Goal: Transaction & Acquisition: Book appointment/travel/reservation

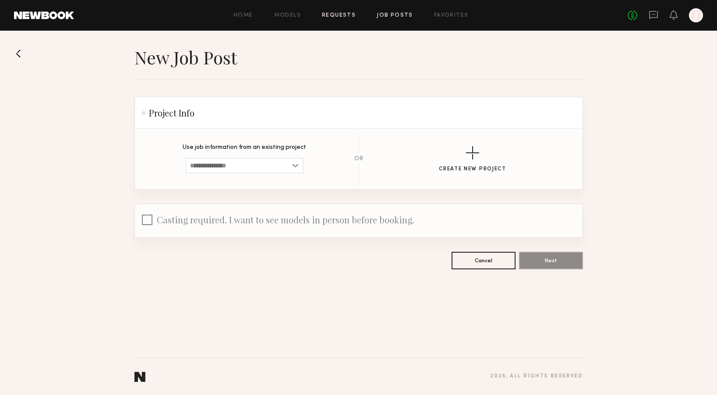
click at [346, 14] on link "Requests" at bounding box center [339, 16] width 34 height 6
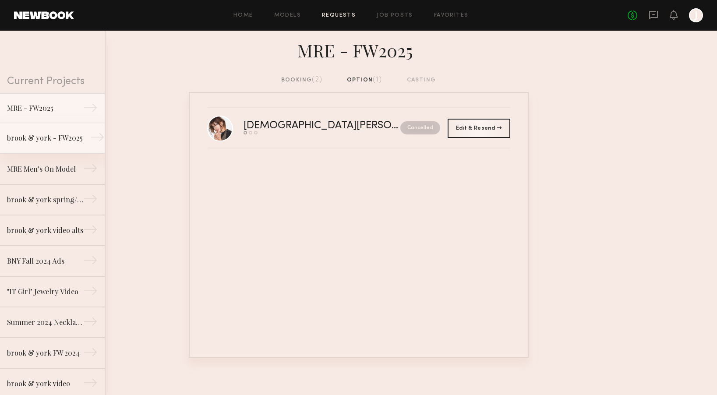
click at [63, 134] on div "brook & york - FW2025" at bounding box center [45, 138] width 76 height 11
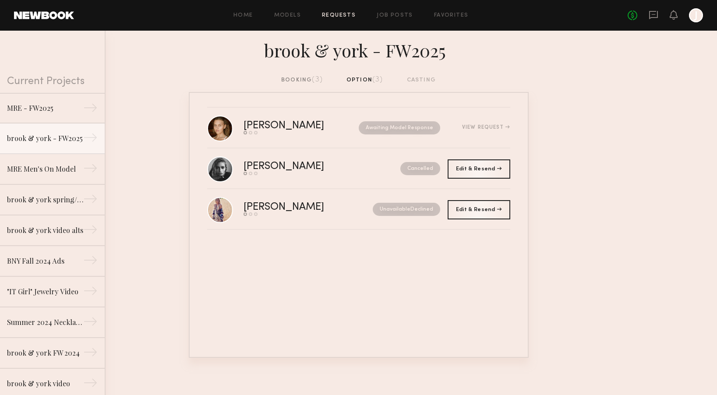
click at [303, 74] on div "brook & york - FW2025" at bounding box center [358, 53] width 717 height 45
click at [298, 81] on div "booking (3)" at bounding box center [302, 80] width 42 height 10
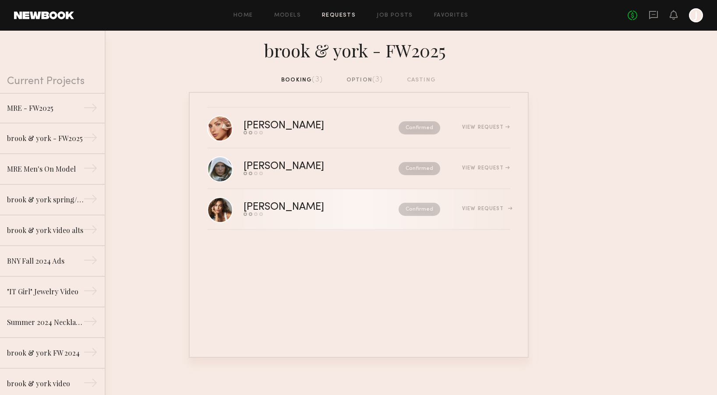
click at [264, 209] on div "[PERSON_NAME]" at bounding box center [302, 207] width 118 height 10
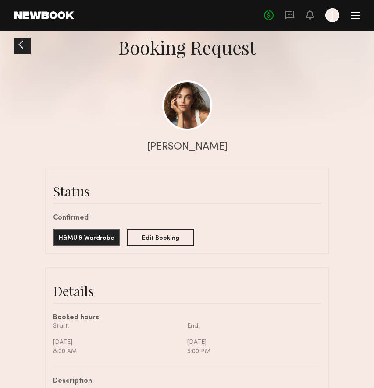
scroll to position [70, 0]
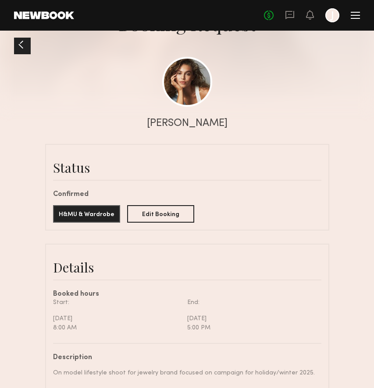
click at [183, 110] on div "[PERSON_NAME]" at bounding box center [187, 95] width 374 height 76
click at [183, 95] on link at bounding box center [187, 81] width 50 height 50
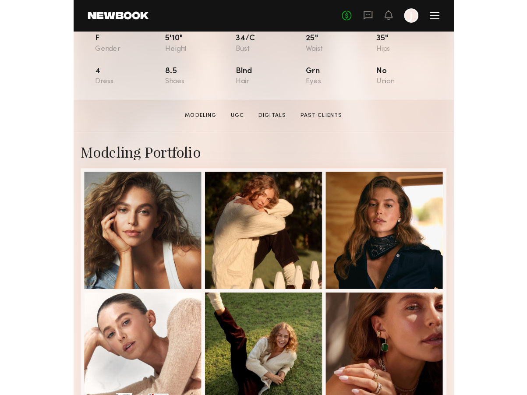
scroll to position [228, 0]
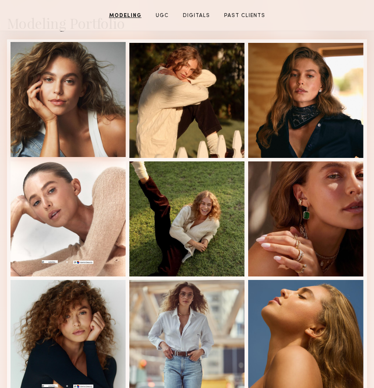
click at [75, 115] on div at bounding box center [68, 99] width 115 height 115
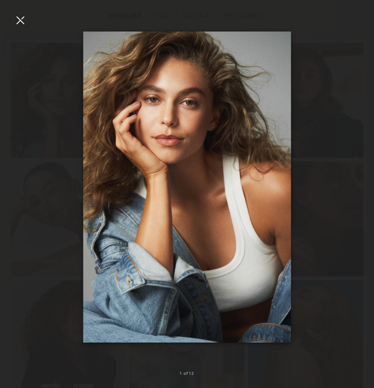
click at [26, 18] on div at bounding box center [20, 20] width 14 height 14
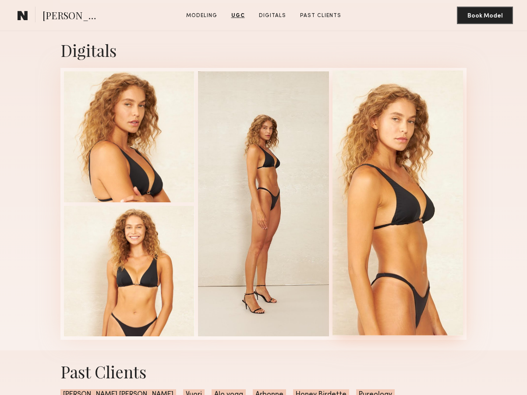
scroll to position [1285, 0]
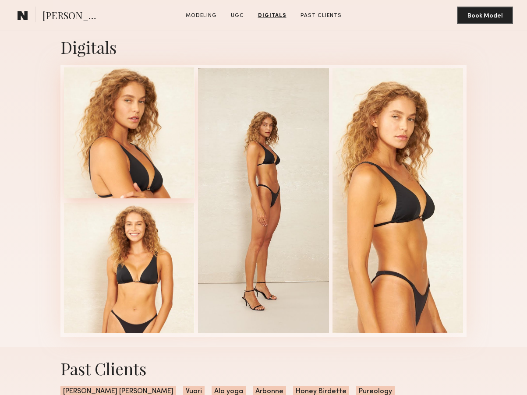
click at [129, 125] on div at bounding box center [129, 132] width 131 height 131
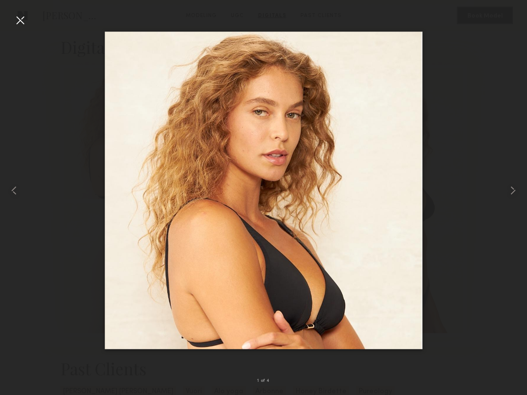
drag, startPoint x: 22, startPoint y: 21, endPoint x: 227, endPoint y: 93, distance: 217.6
click at [22, 21] on div at bounding box center [20, 20] width 14 height 14
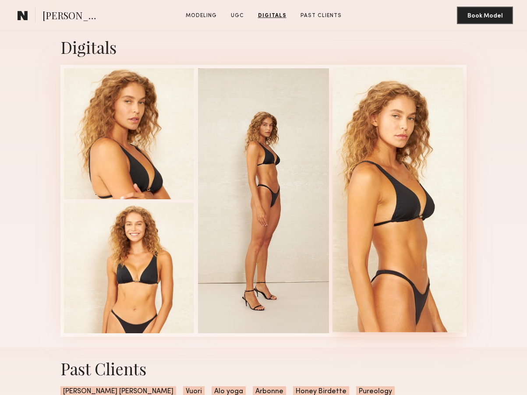
click at [373, 175] on div at bounding box center [397, 199] width 131 height 265
